Goal: Information Seeking & Learning: Learn about a topic

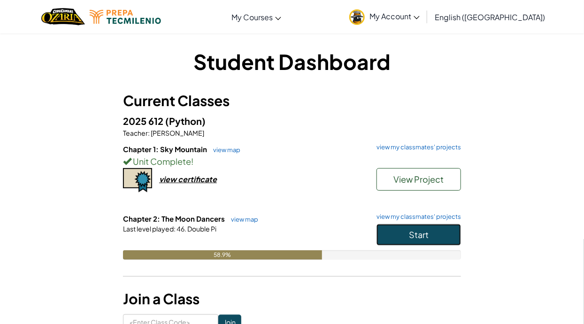
click at [435, 242] on button "Start" at bounding box center [419, 235] width 85 height 22
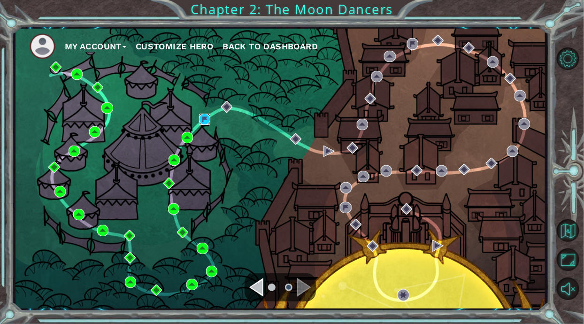
click at [207, 125] on img at bounding box center [204, 119] width 11 height 11
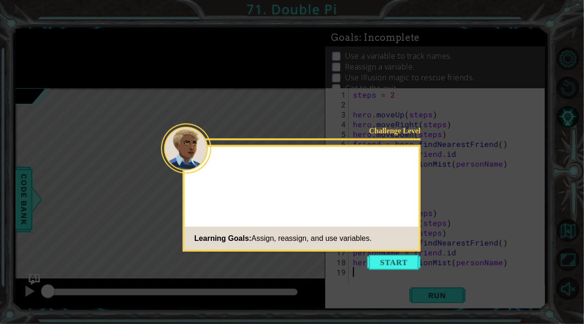
click at [399, 252] on icon at bounding box center [292, 162] width 584 height 324
click at [392, 263] on button "Start" at bounding box center [394, 262] width 54 height 15
